Goal: Information Seeking & Learning: Check status

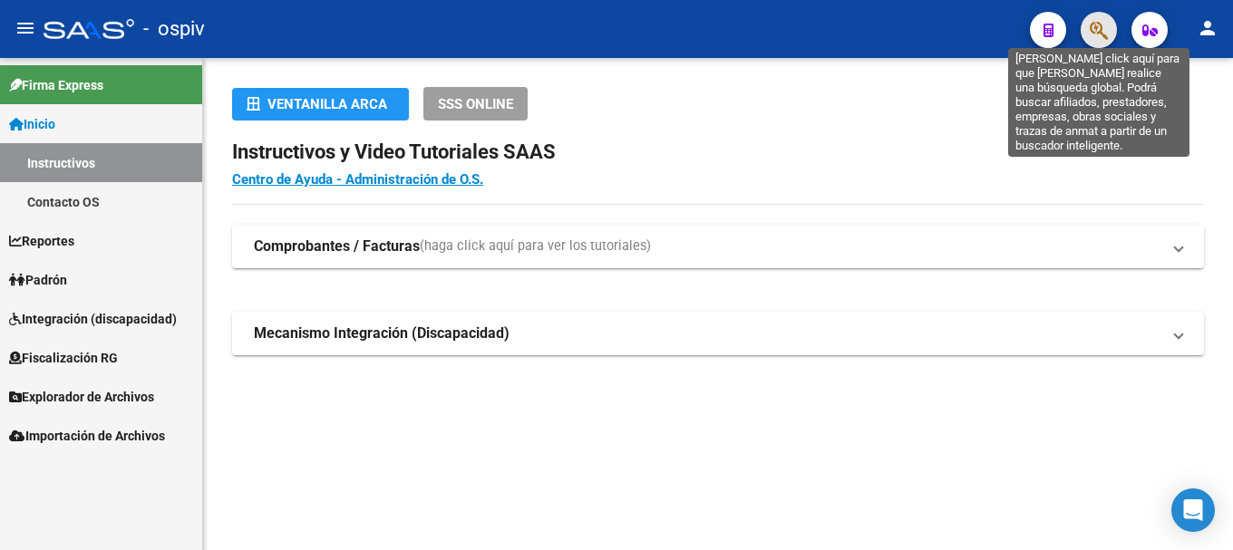
click at [1101, 29] on icon "button" at bounding box center [1098, 30] width 18 height 21
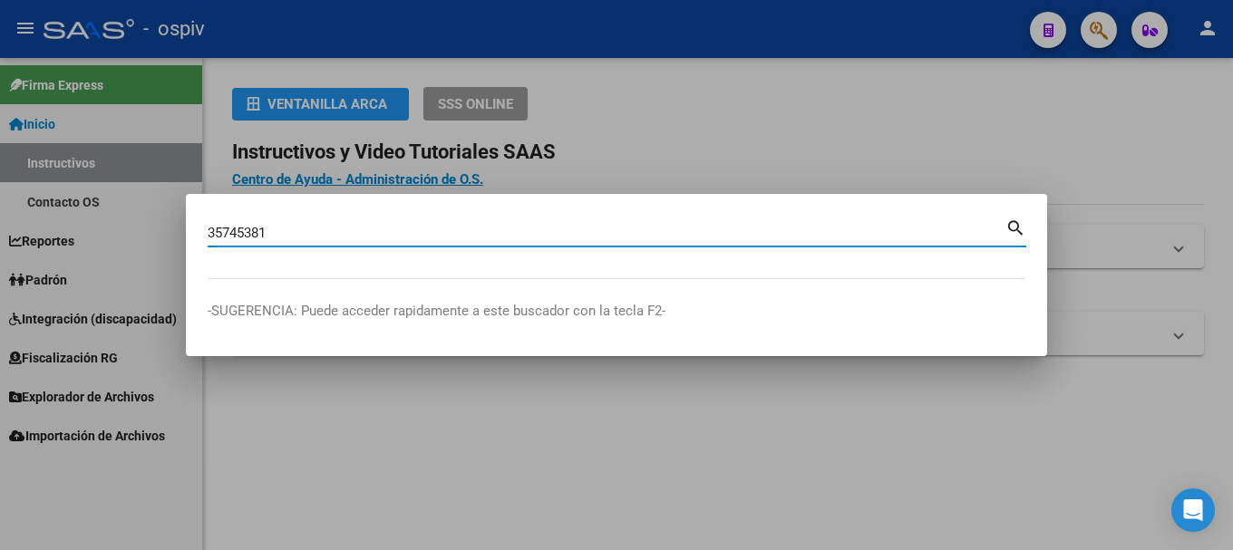
type input "35745381"
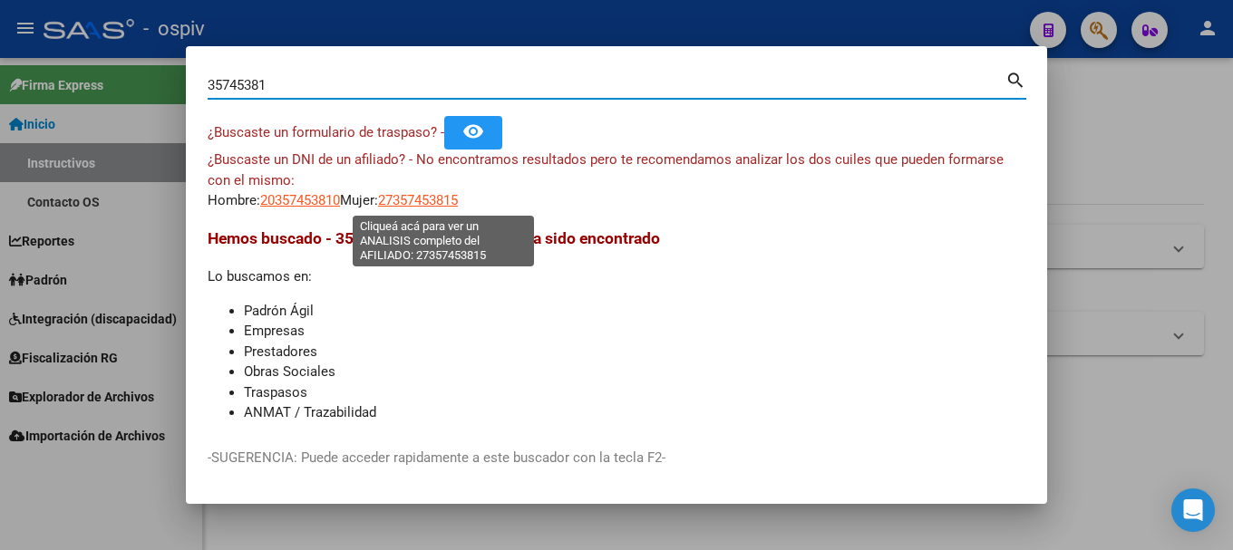
click at [436, 198] on span "27357453815" at bounding box center [418, 200] width 80 height 16
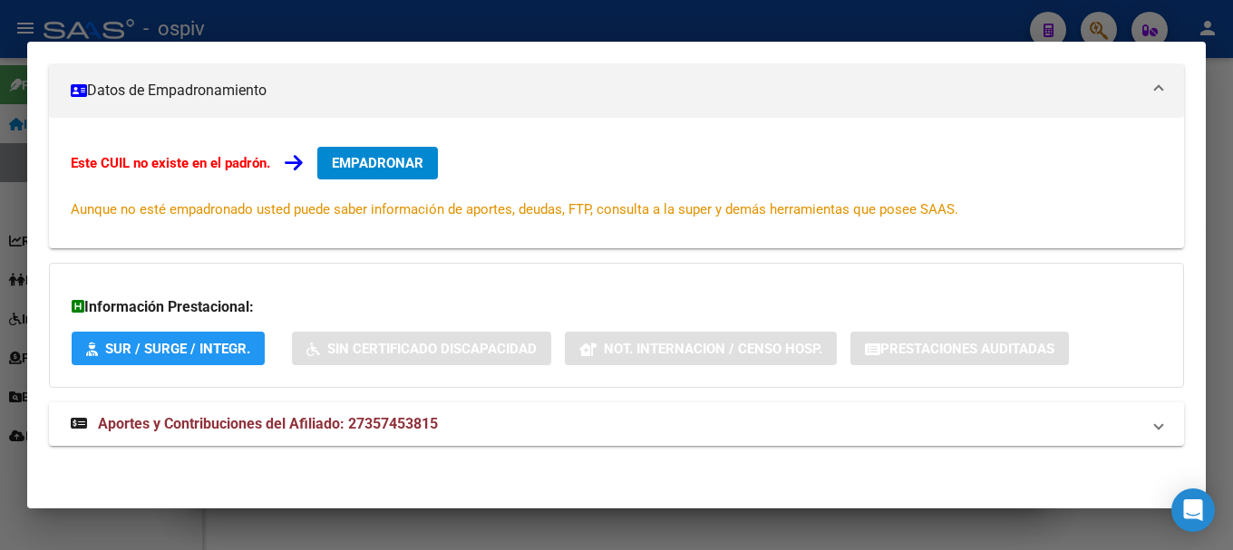
scroll to position [250, 0]
click at [384, 443] on mat-expansion-panel-header "Aportes y Contribuciones del Afiliado: 27357453815" at bounding box center [616, 424] width 1135 height 44
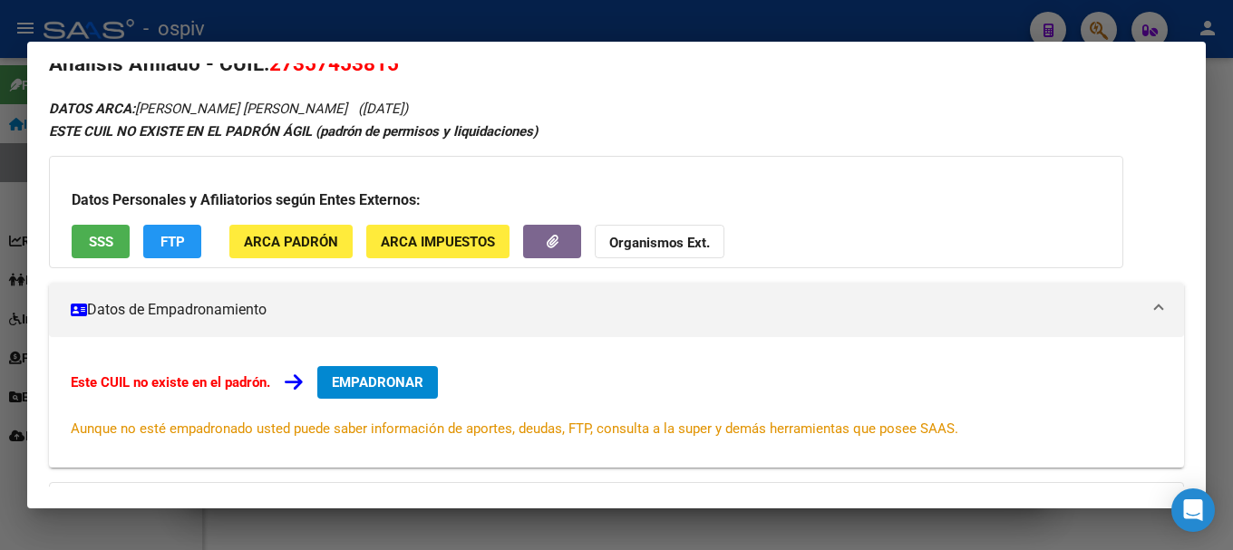
scroll to position [0, 0]
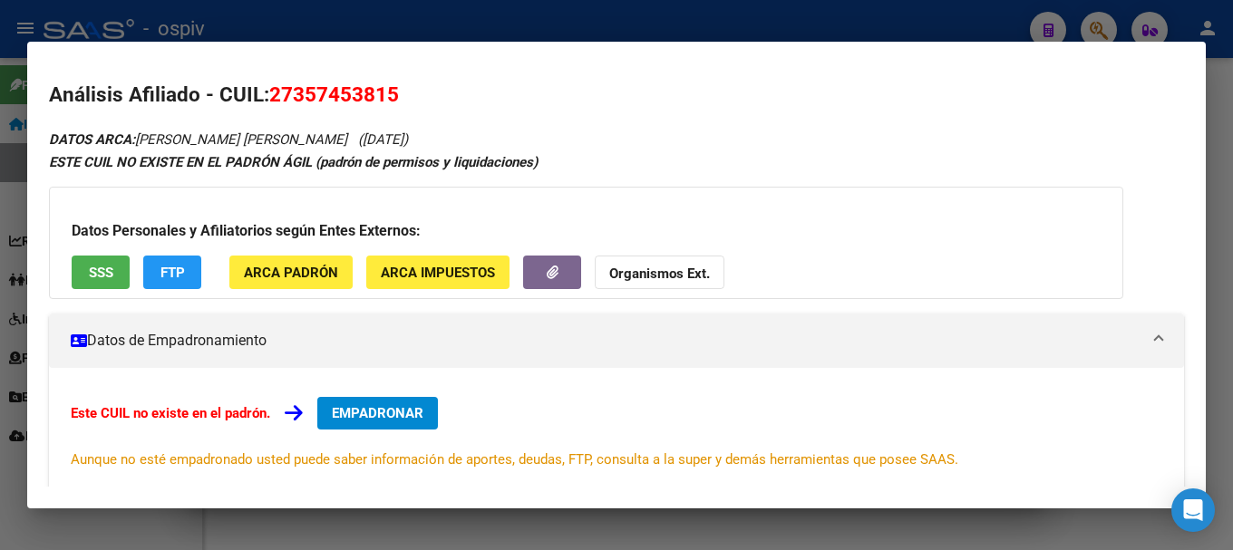
click at [105, 263] on button "SSS" at bounding box center [101, 273] width 58 height 34
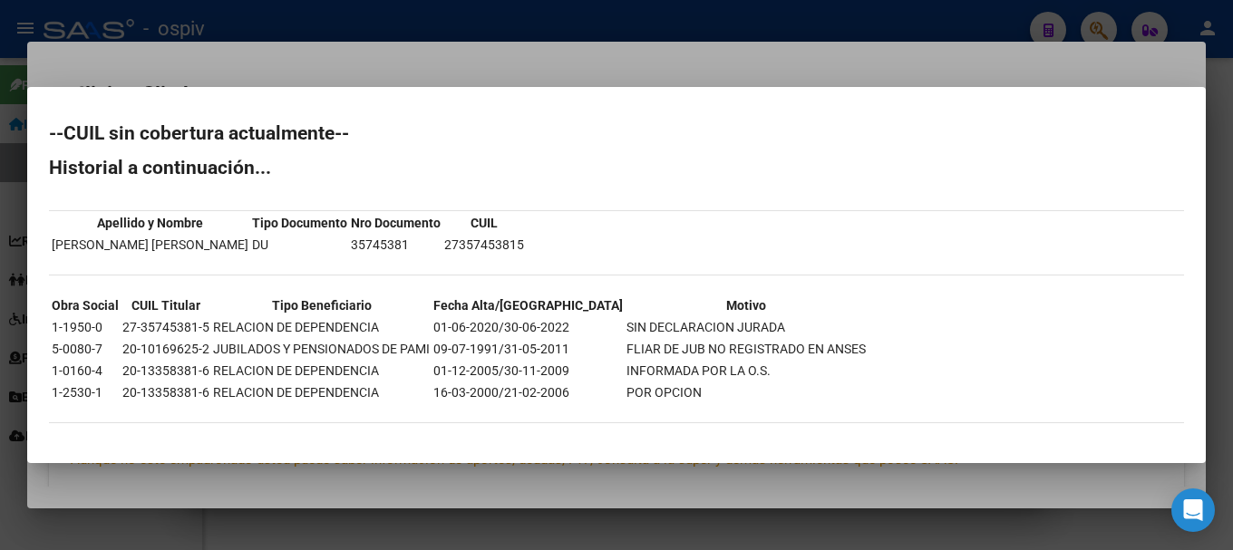
click at [2, 315] on div at bounding box center [616, 275] width 1233 height 550
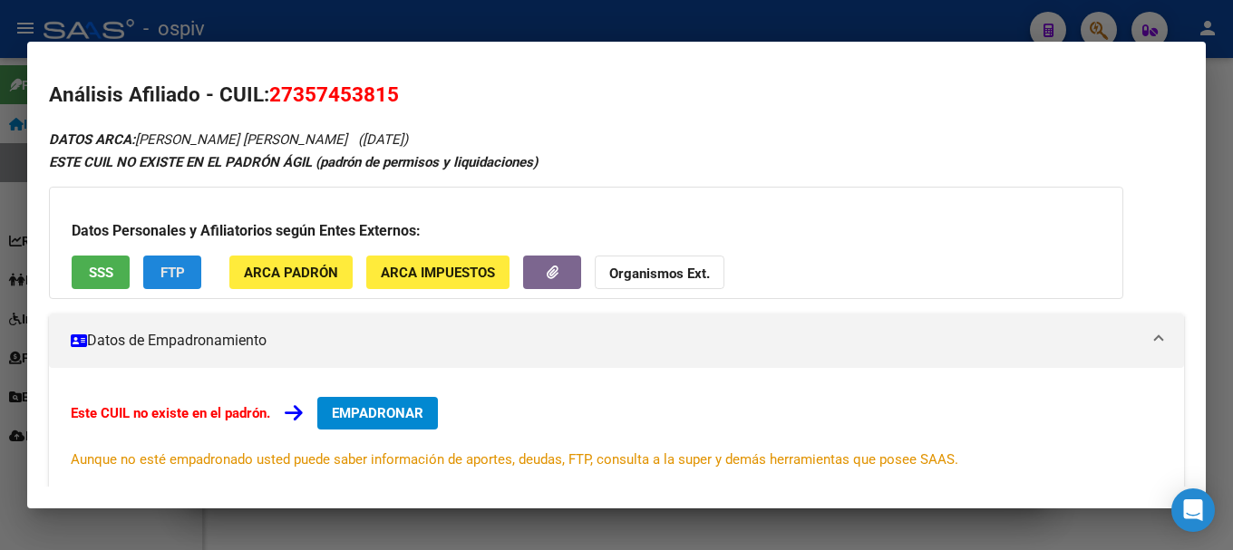
click at [179, 271] on span "FTP" at bounding box center [172, 273] width 24 height 16
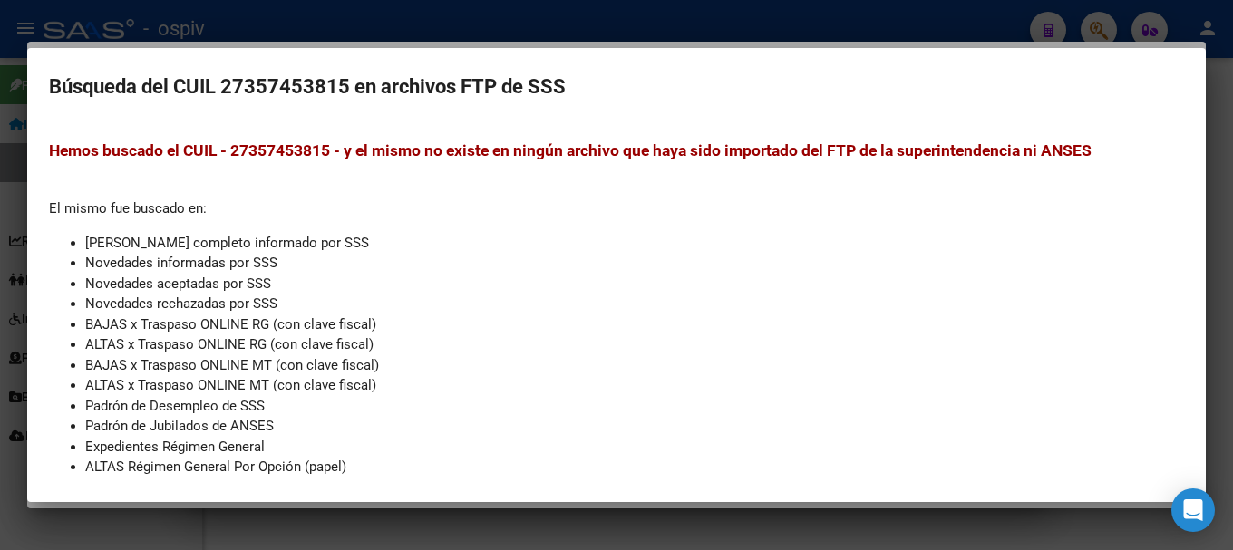
drag, startPoint x: 227, startPoint y: 84, endPoint x: 348, endPoint y: 81, distance: 120.6
click at [348, 81] on h2 "Búsqueda del CUIL 27357453815 en archivos FTP de SSS" at bounding box center [616, 87] width 1135 height 34
copy h2 "27357453815"
click at [562, 218] on div "Hemos buscado el CUIL - 27357453815 - y el mismo no existe en ningún archivo qu…" at bounding box center [616, 420] width 1135 height 563
click at [718, 220] on div "Hemos buscado el CUIL - 27357453815 - y el mismo no existe en ningún archivo qu…" at bounding box center [616, 420] width 1135 height 563
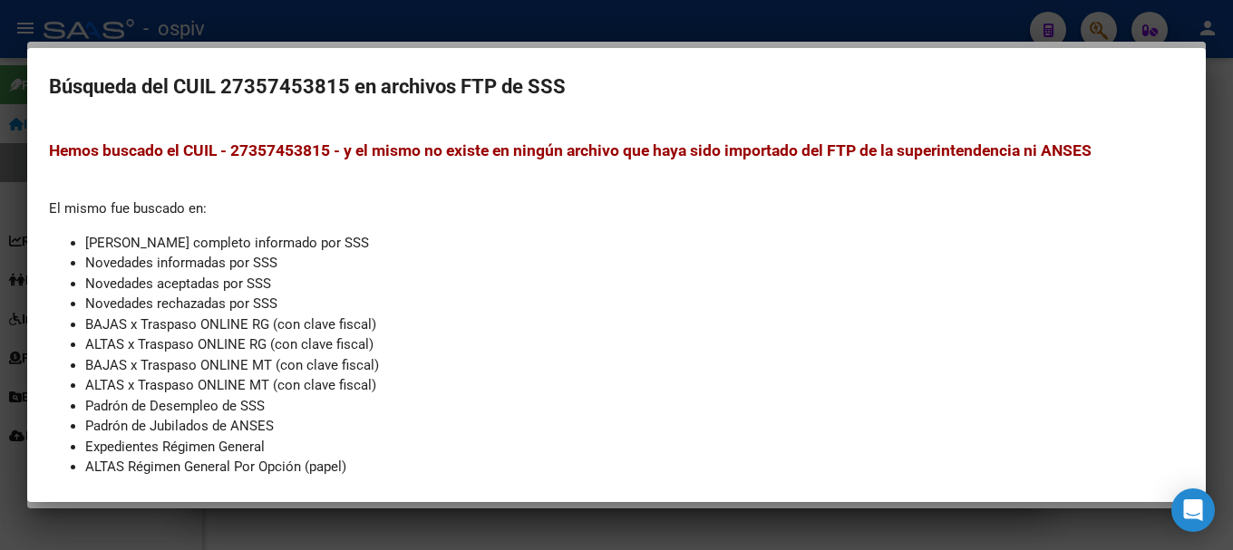
drag, startPoint x: 3, startPoint y: 331, endPoint x: 37, endPoint y: 278, distance: 62.8
click at [2, 330] on div at bounding box center [616, 275] width 1233 height 550
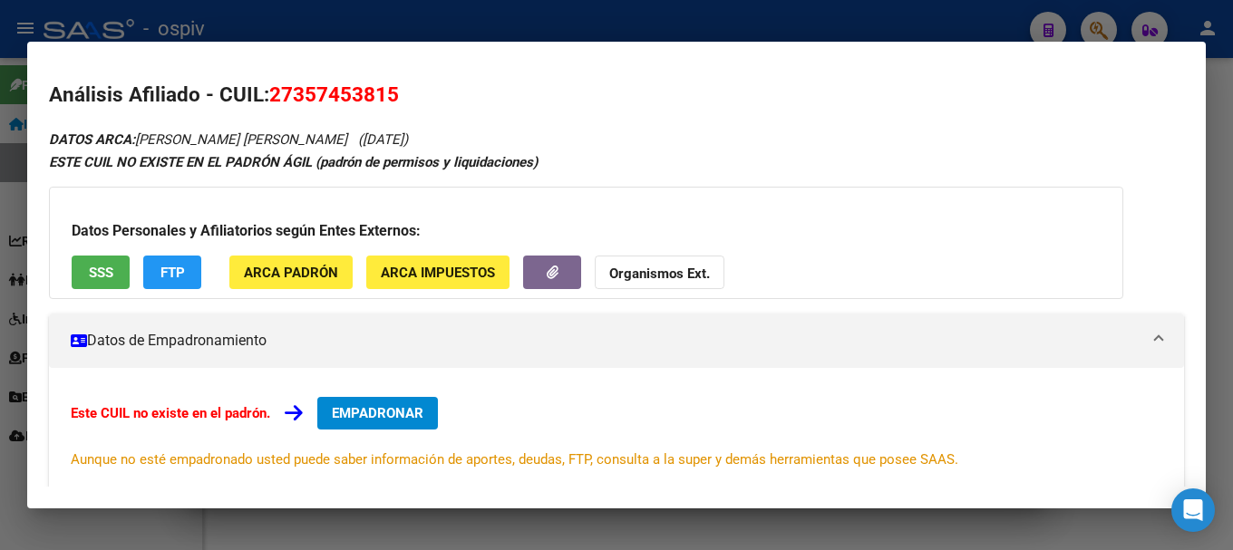
click at [78, 280] on button "SSS" at bounding box center [101, 273] width 58 height 34
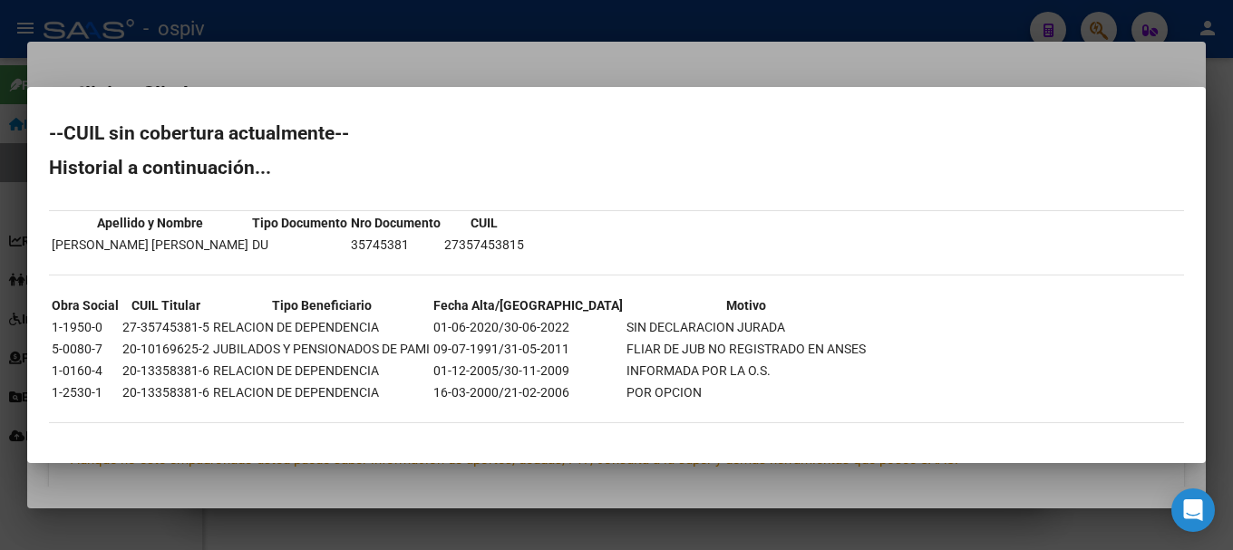
click at [0, 442] on div at bounding box center [616, 275] width 1233 height 550
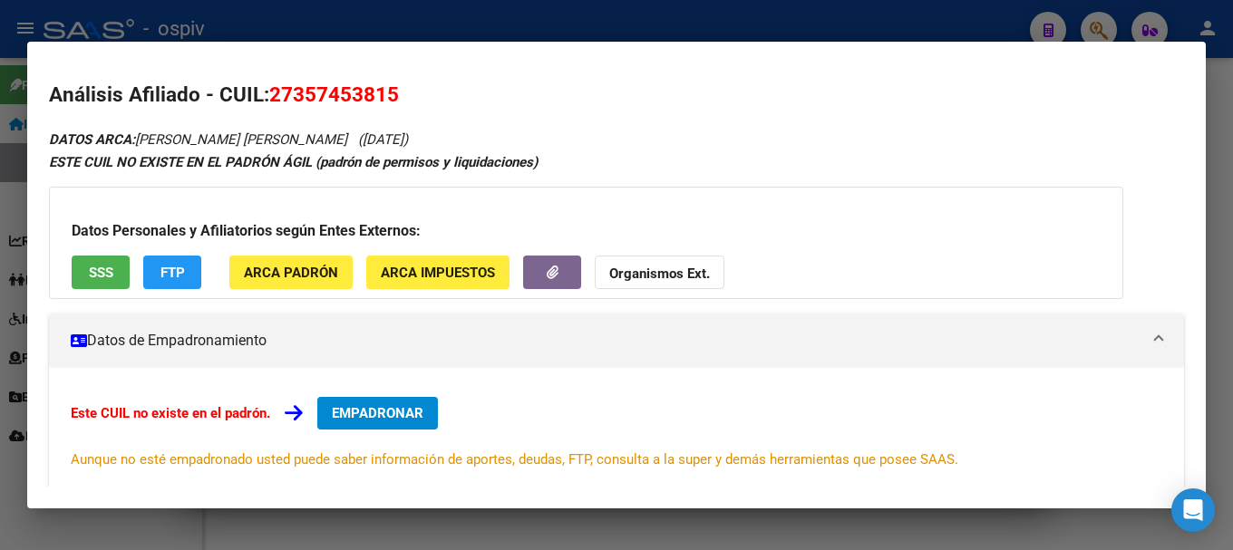
click at [175, 274] on span "FTP" at bounding box center [172, 273] width 24 height 16
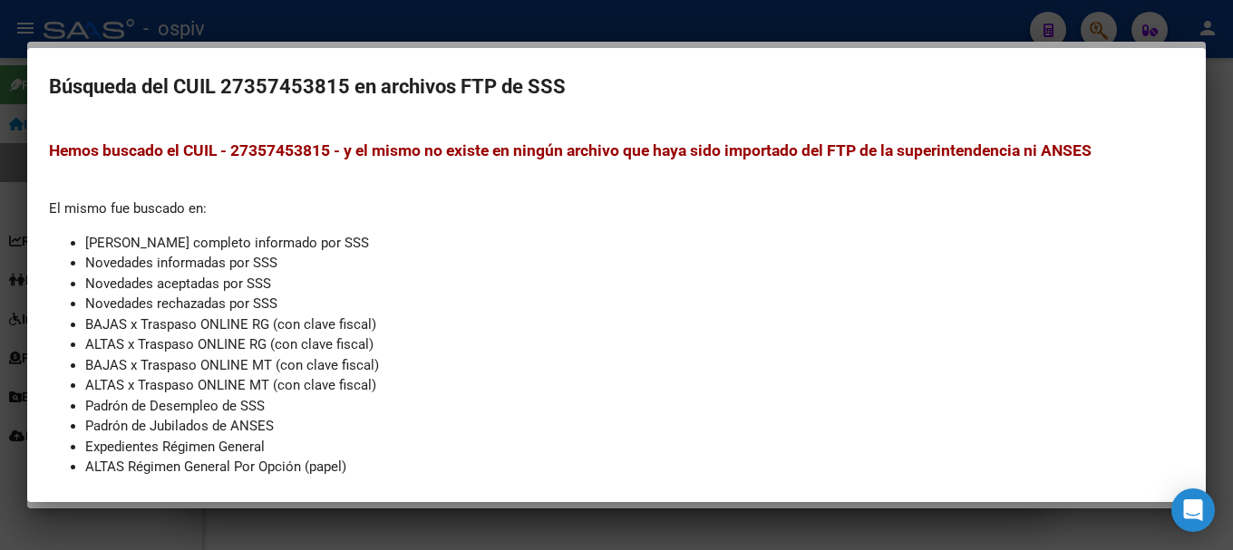
click at [13, 459] on div at bounding box center [616, 275] width 1233 height 550
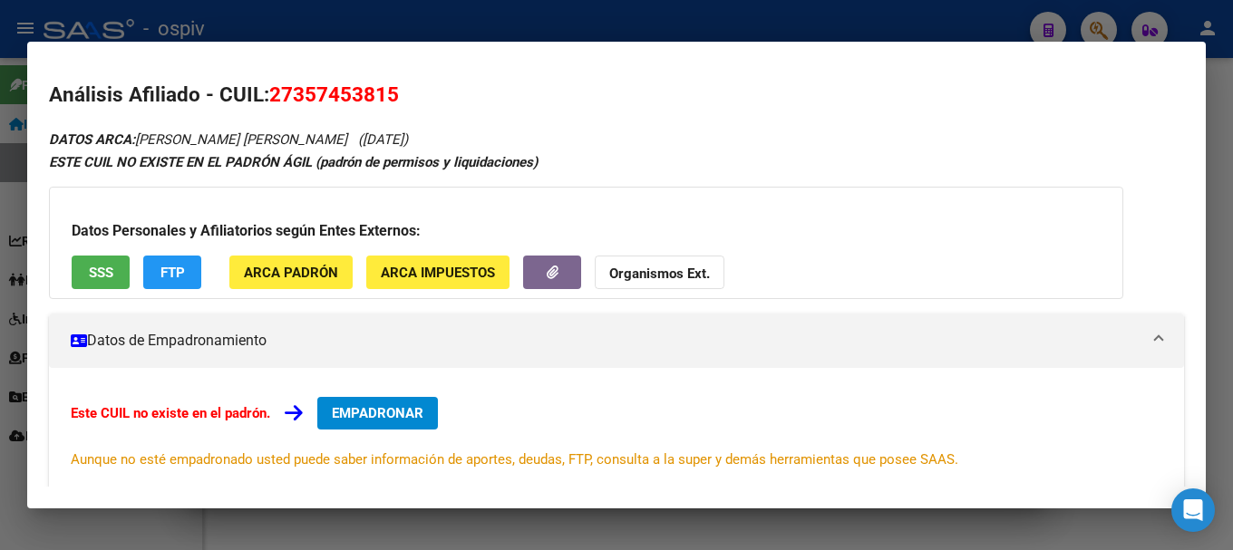
drag, startPoint x: 273, startPoint y: 92, endPoint x: 451, endPoint y: 84, distance: 178.7
click at [451, 84] on h2 "Análisis Afiliado - CUIL: 27357453815" at bounding box center [616, 95] width 1135 height 31
copy span "27357453815"
click at [1097, 23] on div at bounding box center [616, 275] width 1233 height 550
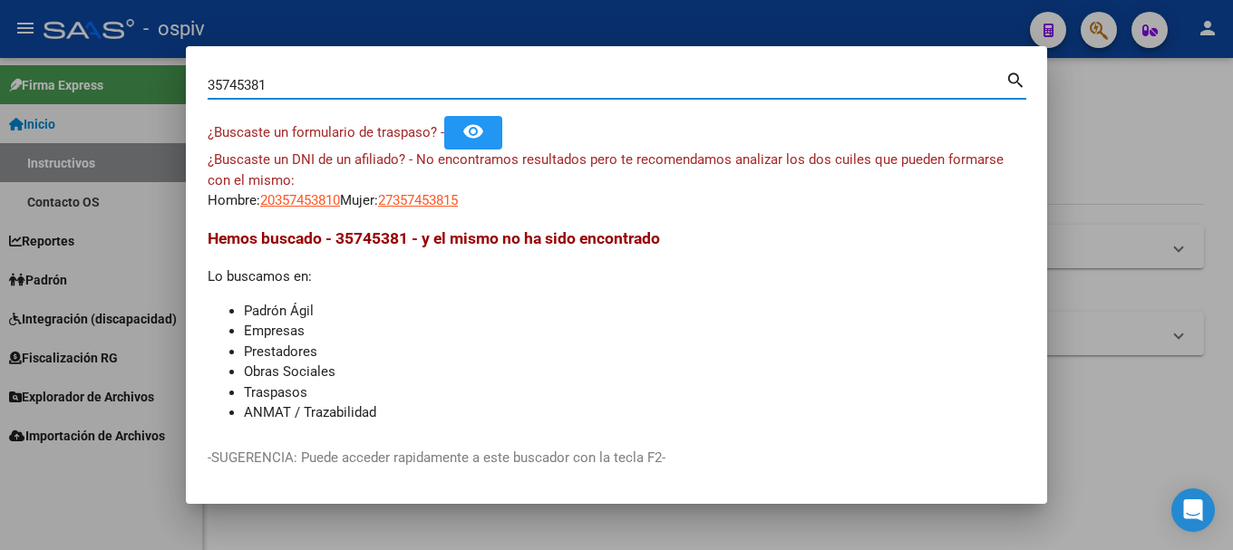
drag, startPoint x: 206, startPoint y: 75, endPoint x: 183, endPoint y: 75, distance: 22.7
click at [183, 75] on div "35745381 Buscar (apellido, dni, cuil, nro traspaso, cuit, obra social) search ¿…" at bounding box center [616, 275] width 1233 height 550
type input "94432810"
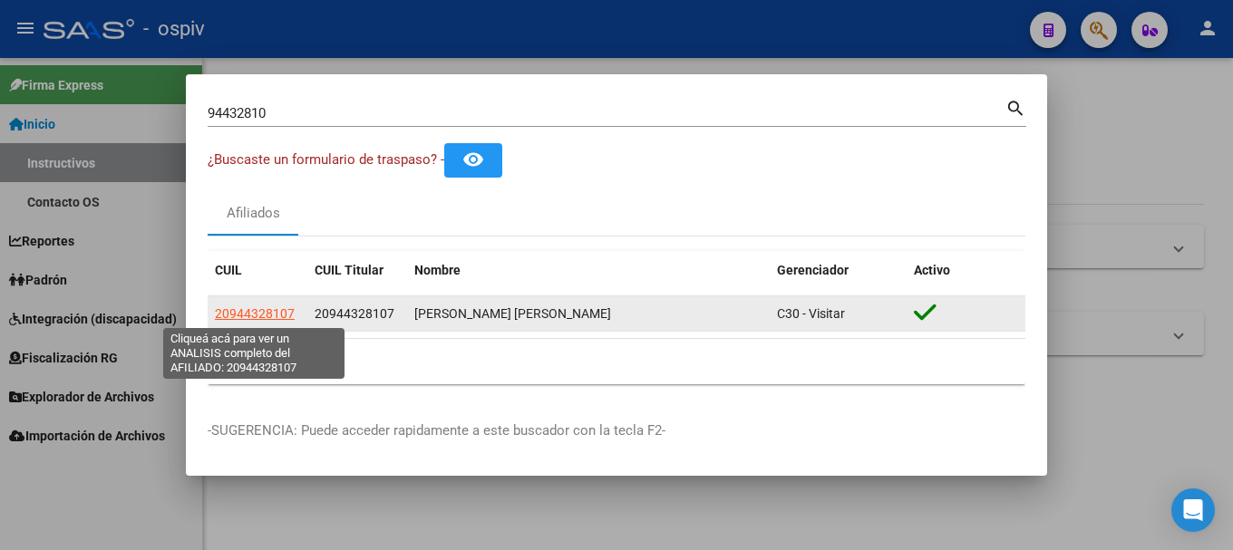
click at [273, 316] on span "20944328107" at bounding box center [255, 313] width 80 height 15
type textarea "20944328107"
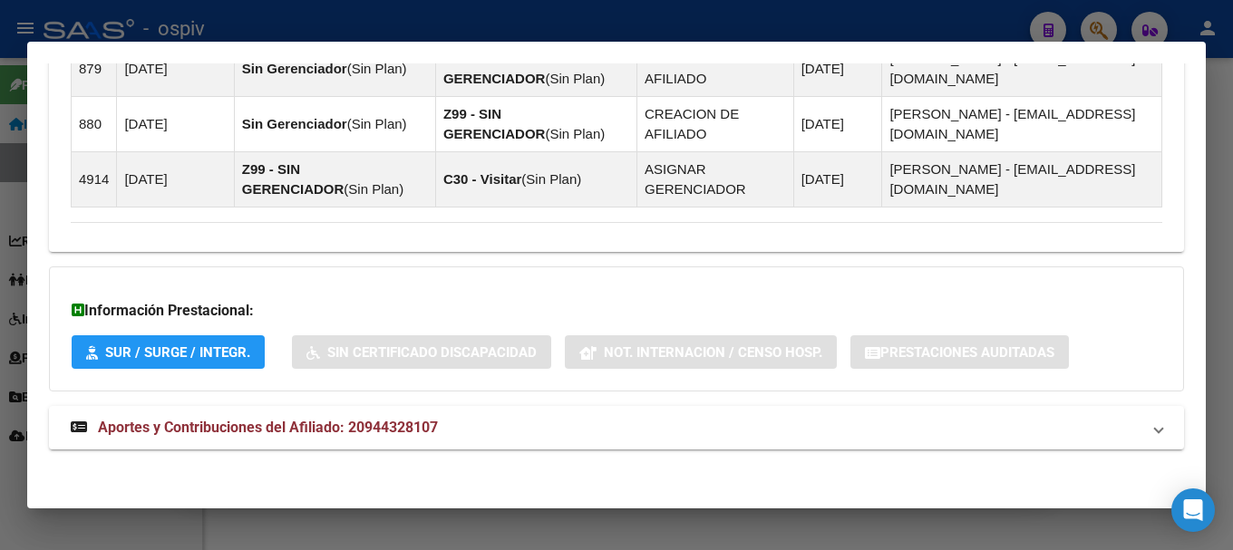
scroll to position [1317, 0]
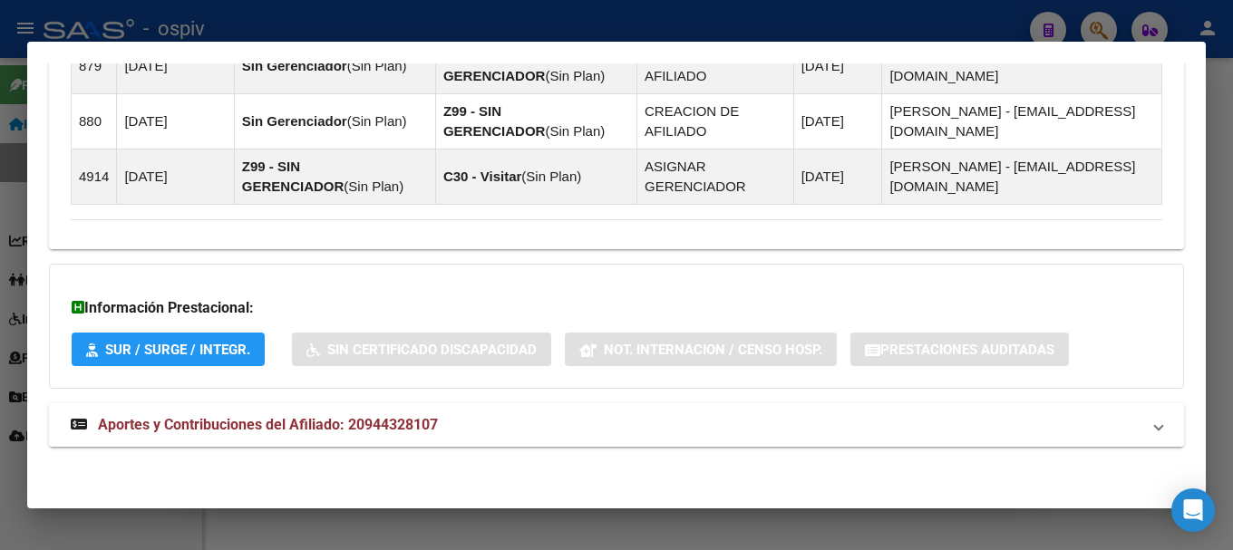
drag, startPoint x: 258, startPoint y: 430, endPoint x: 283, endPoint y: 426, distance: 24.7
click at [258, 430] on span "Aportes y Contribuciones del Afiliado: 20944328107" at bounding box center [268, 424] width 340 height 17
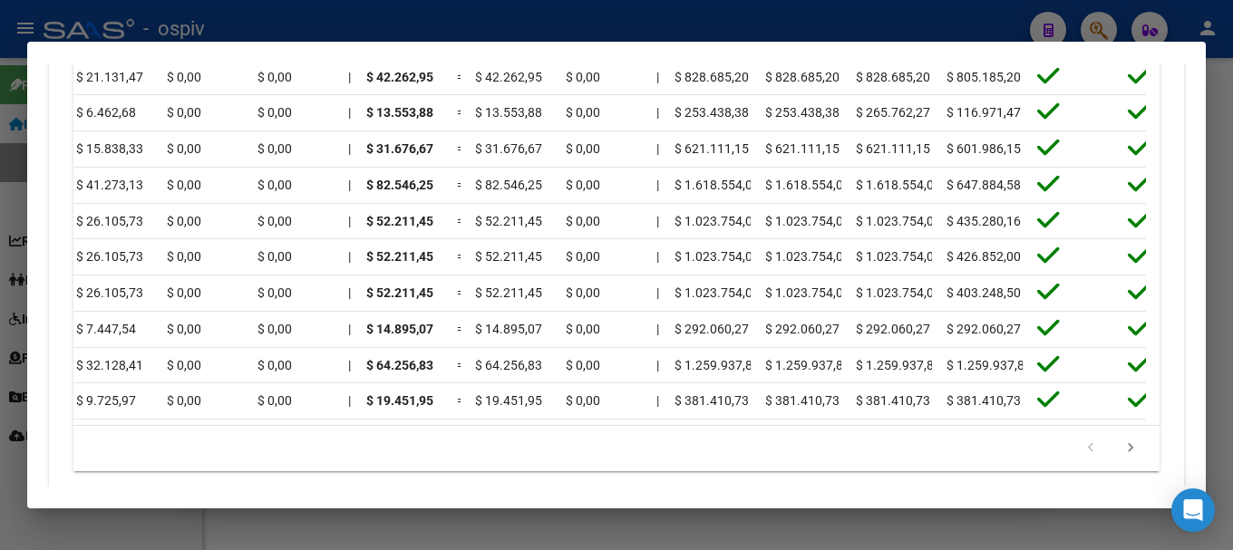
scroll to position [0, 1595]
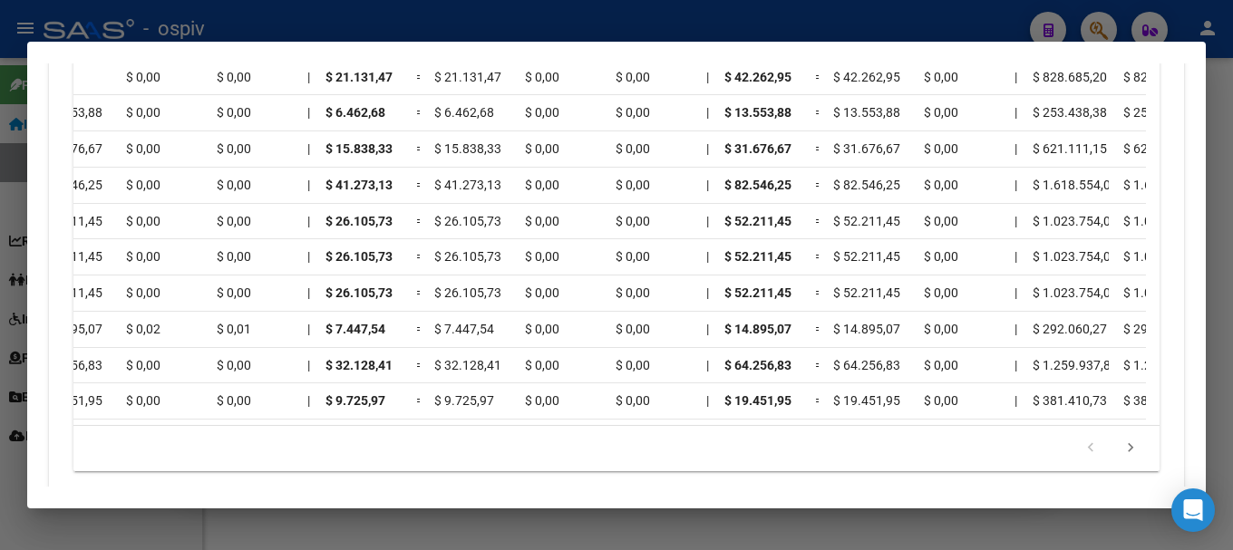
drag, startPoint x: 683, startPoint y: 448, endPoint x: 542, endPoint y: 450, distance: 141.4
click at [542, 450] on datatable-footer "179.769.313.486.231.570.000.000.000.000.000.000.000.000.000.000.000.000.000.000…" at bounding box center [616, 448] width 1086 height 46
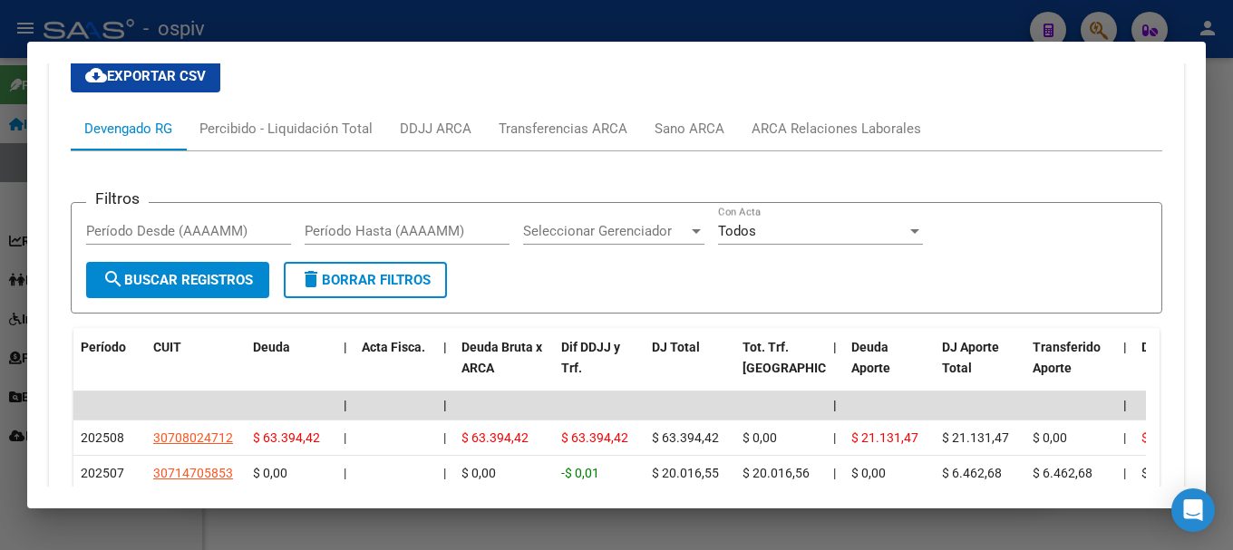
scroll to position [1760, 0]
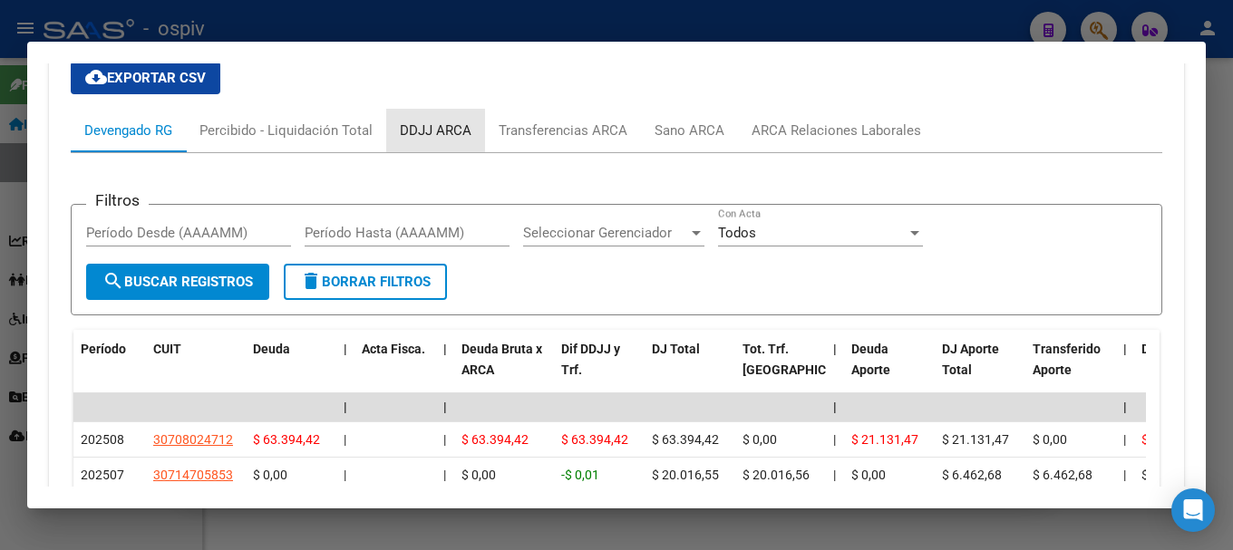
click at [444, 132] on div "DDJJ ARCA" at bounding box center [436, 131] width 72 height 20
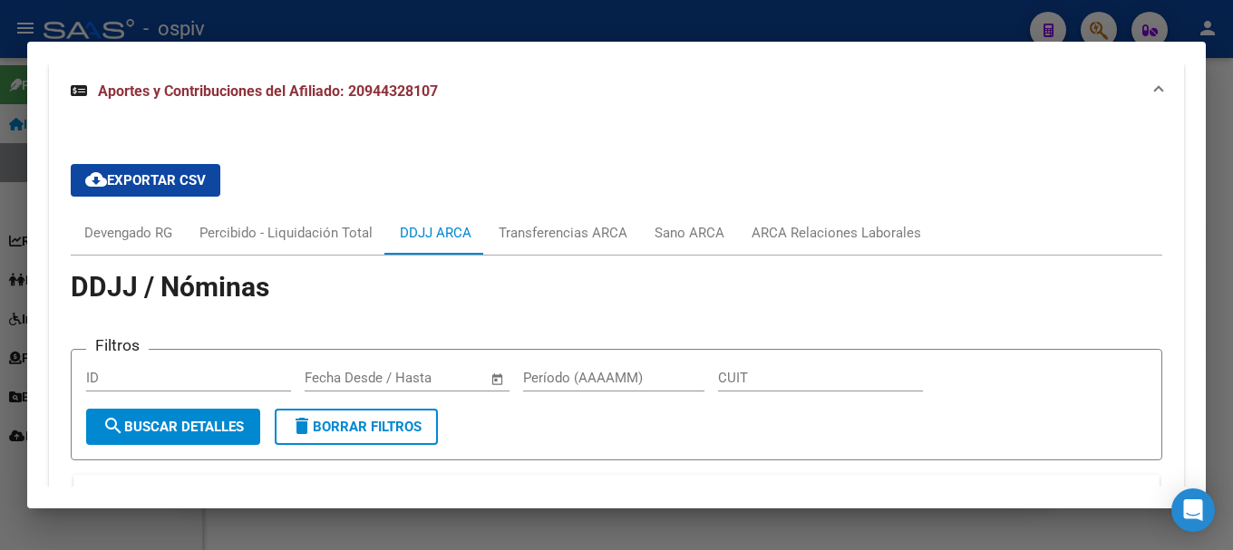
scroll to position [1657, 0]
click at [851, 233] on div "ARCA Relaciones Laborales" at bounding box center [835, 234] width 169 height 20
